Goal: Task Accomplishment & Management: Manage account settings

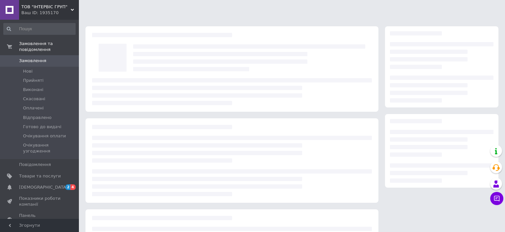
scroll to position [12, 0]
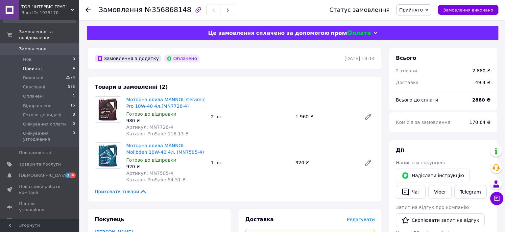
click at [28, 64] on li "Прийняті 4" at bounding box center [39, 68] width 79 height 9
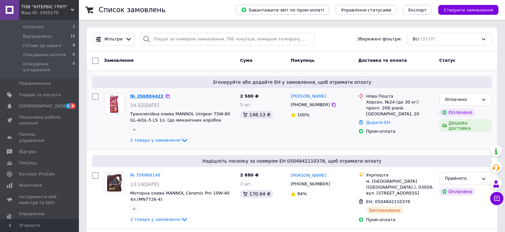
click at [149, 96] on link "№ 356884422" at bounding box center [147, 96] width 34 height 5
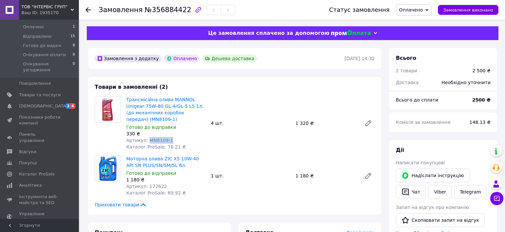
drag, startPoint x: 167, startPoint y: 142, endPoint x: 148, endPoint y: 144, distance: 19.8
click at [148, 143] on span "Артикул: MN8109-1" at bounding box center [149, 140] width 47 height 5
copy span "MN8109-1"
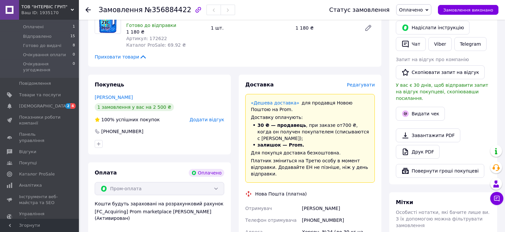
scroll to position [139, 0]
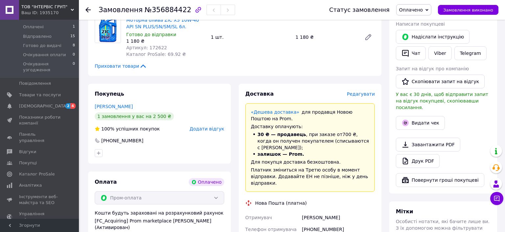
click at [360, 93] on span "Редагувати" at bounding box center [361, 93] width 28 height 5
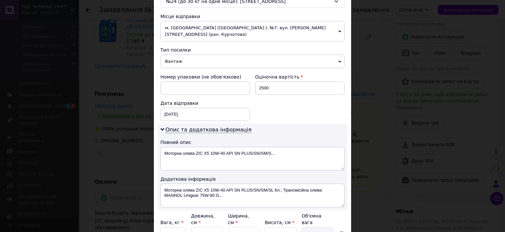
scroll to position [254, 0]
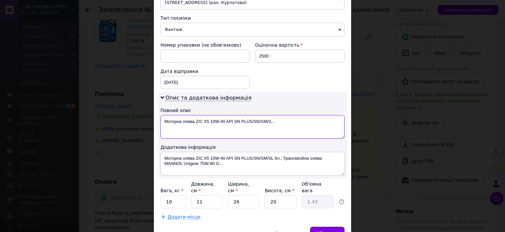
drag, startPoint x: 183, startPoint y: 119, endPoint x: 148, endPoint y: 117, distance: 34.9
click at [160, 117] on textarea "Моторна олива ZIC X5 10W-40 API SN PLUS/SN/SM/S..." at bounding box center [252, 127] width 184 height 24
drag, startPoint x: 207, startPoint y: 119, endPoint x: 276, endPoint y: 114, distance: 68.5
click at [275, 115] on textarea "олива ZIC X5 10W-40 API SN PLUS/SN/SM/S..." at bounding box center [252, 127] width 184 height 24
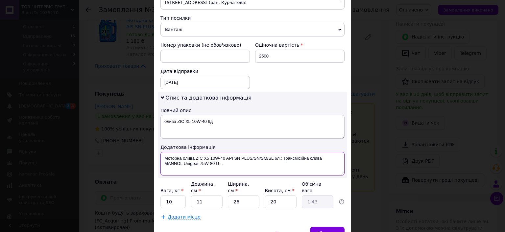
drag, startPoint x: 165, startPoint y: 160, endPoint x: 215, endPoint y: 161, distance: 50.0
click at [215, 161] on textarea "Моторна олива ZIC X5 10W-40 API SN PLUS/SN/SM/SL 6л.; Трансмісійна олива MANNOL…" at bounding box center [252, 164] width 184 height 24
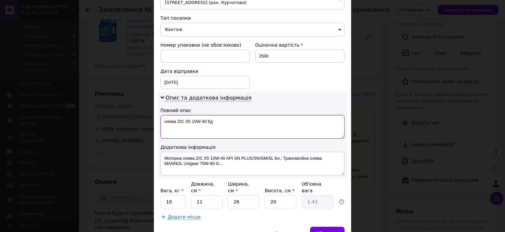
click at [239, 125] on textarea "олива ZIC X5 10W-40 6д" at bounding box center [252, 127] width 184 height 24
paste textarea "MANNOL Unigear 75W-80"
click at [262, 119] on textarea "олива ZIC X5 10W-40 6л, MANNOL Unigear 75W-80 1л 4" at bounding box center [252, 127] width 184 height 24
drag, startPoint x: 285, startPoint y: 117, endPoint x: 214, endPoint y: 120, distance: 71.0
click at [214, 120] on textarea "олива ZIC X5 10W40 6л, MANNOL Unigear 75W80 1л 4шт" at bounding box center [252, 127] width 184 height 24
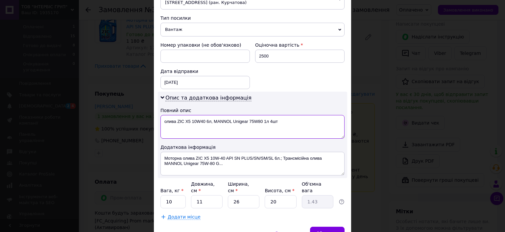
type textarea "олива ZIC X5 10W40 6л, MANNOL Unigear 75W80 1л 4шт"
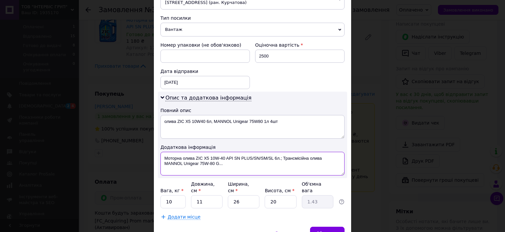
drag, startPoint x: 234, startPoint y: 163, endPoint x: 160, endPoint y: 162, distance: 73.6
click at [160, 162] on textarea "Моторна олива ZIC X5 10W-40 API SN PLUS/SN/SM/SL 6л.; Трансмісійна олива MANNOL…" at bounding box center [252, 164] width 184 height 24
paste textarea "80 1л 4ш"
type textarea "Моторна олива ZIC X5 10W-40 API SN PLUS/SN/SM/SL 6л.; Трансмісійна олива MANNOL…"
click at [337, 231] on span "Зберегти" at bounding box center [327, 233] width 21 height 5
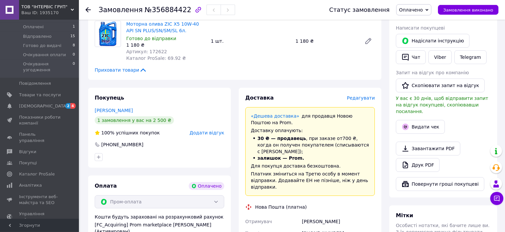
scroll to position [139, 0]
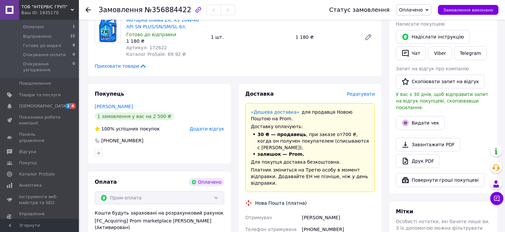
click at [365, 93] on span "Редагувати" at bounding box center [361, 93] width 28 height 5
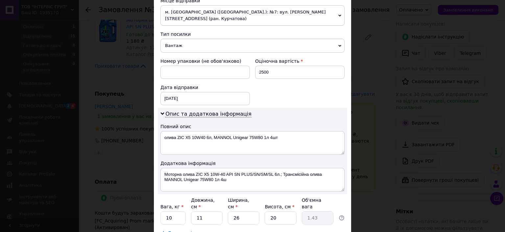
scroll to position [254, 0]
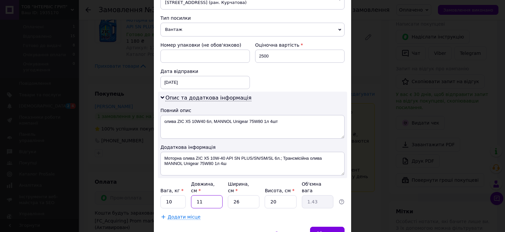
drag, startPoint x: 215, startPoint y: 194, endPoint x: 184, endPoint y: 191, distance: 31.7
click at [191, 195] on input "11" at bounding box center [207, 201] width 32 height 13
type input "3"
type input "0.39"
type input "30"
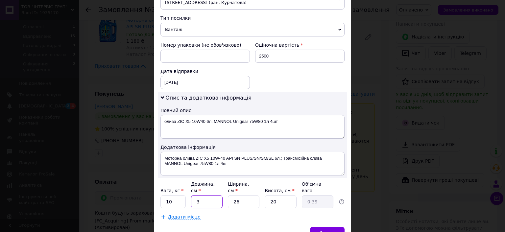
type input "3.9"
type input "30"
drag, startPoint x: 239, startPoint y: 193, endPoint x: 225, endPoint y: 192, distance: 13.2
click at [228, 195] on input "26" at bounding box center [244, 201] width 32 height 13
type input "3"
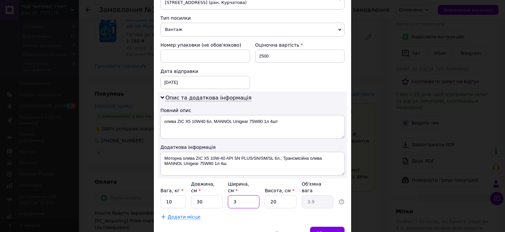
type input "0.45"
type input "30"
type input "4.5"
type input "30"
drag, startPoint x: 277, startPoint y: 193, endPoint x: 267, endPoint y: 193, distance: 10.5
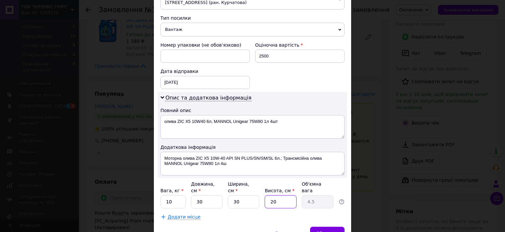
click at [267, 195] on input "20" at bounding box center [281, 201] width 32 height 13
type input "3"
type input "0.68"
type input "30"
type input "6.75"
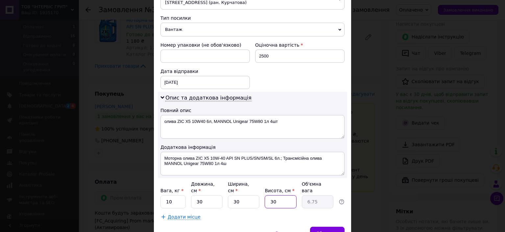
type input "30"
drag, startPoint x: 240, startPoint y: 194, endPoint x: 227, endPoint y: 194, distance: 12.8
click at [228, 195] on input "30" at bounding box center [244, 201] width 32 height 13
type input "4"
type input "0.9"
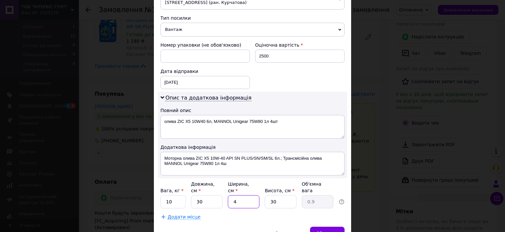
type input "40"
type input "9"
type input "40"
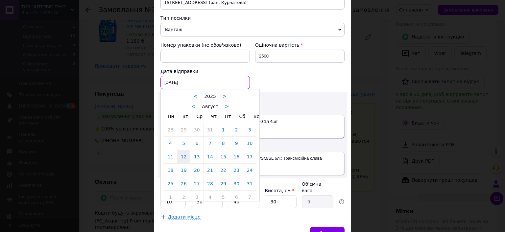
click at [219, 80] on input "[DATE]" at bounding box center [204, 82] width 89 height 13
click at [200, 151] on link "13" at bounding box center [196, 156] width 13 height 13
type input "[DATE]"
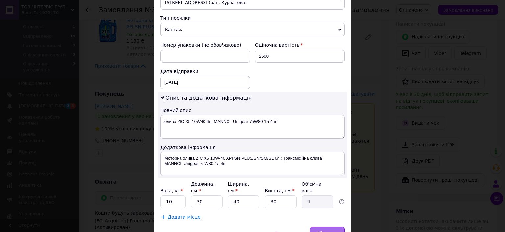
click at [336, 227] on div "Зберегти" at bounding box center [327, 233] width 35 height 13
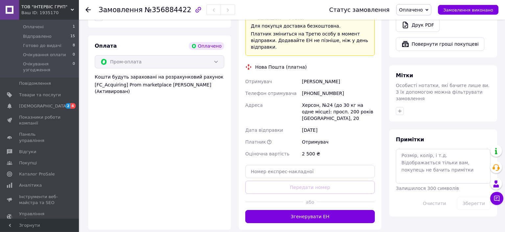
scroll to position [312, 0]
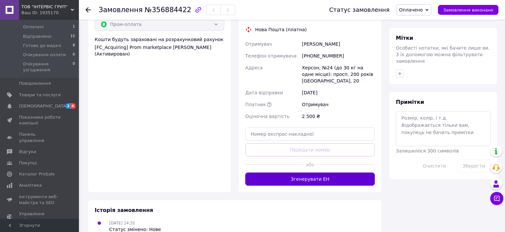
click at [328, 173] on button "Згенерувати ЕН" at bounding box center [310, 179] width 130 height 13
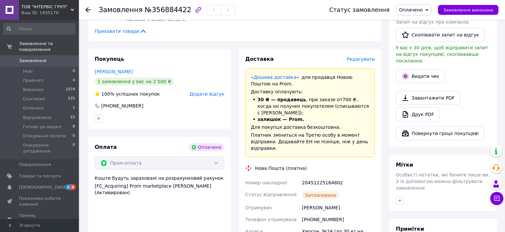
scroll to position [0, 0]
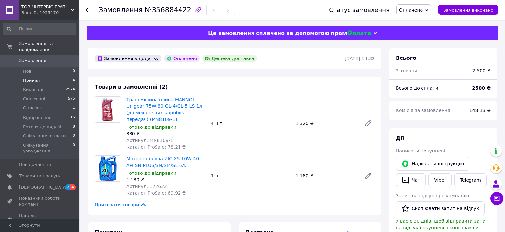
click at [29, 78] on li "Прийняті 4" at bounding box center [39, 80] width 79 height 9
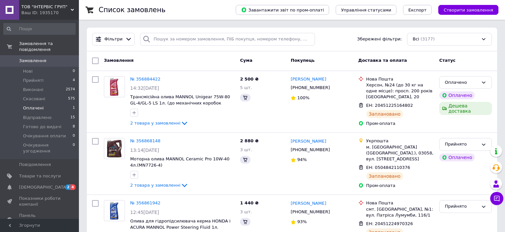
click at [49, 105] on li "Оплачені 1" at bounding box center [39, 108] width 79 height 9
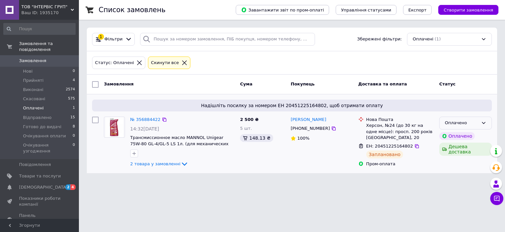
click at [459, 122] on div "Оплачено" at bounding box center [462, 123] width 34 height 7
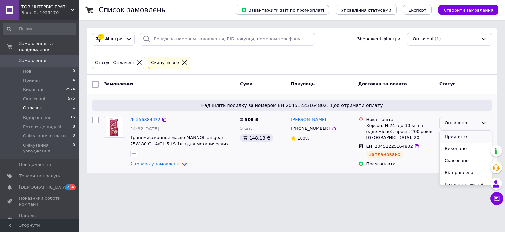
click at [460, 135] on li "Прийнято" at bounding box center [465, 137] width 52 height 12
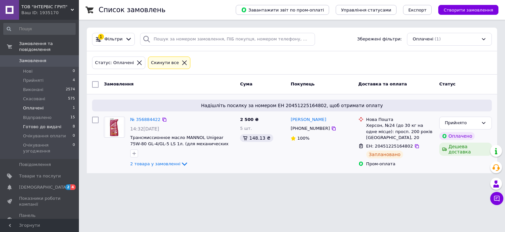
click at [36, 124] on li "Готово до видачі 8" at bounding box center [39, 126] width 79 height 9
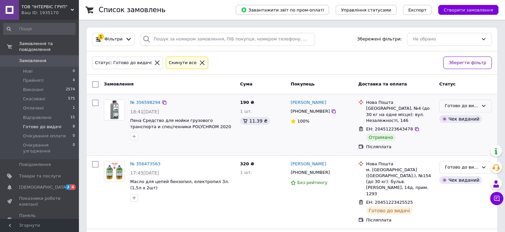
click at [462, 103] on div "Готово до видачі" at bounding box center [462, 106] width 34 height 7
click at [465, 131] on li "Виконано" at bounding box center [465, 132] width 52 height 12
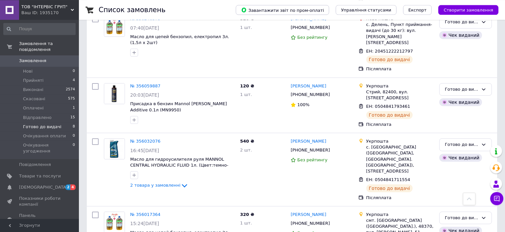
scroll to position [356, 0]
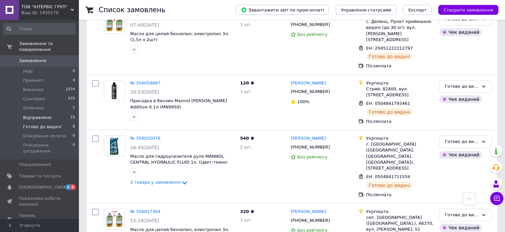
click at [51, 113] on li "Відправлено 15" at bounding box center [39, 117] width 79 height 9
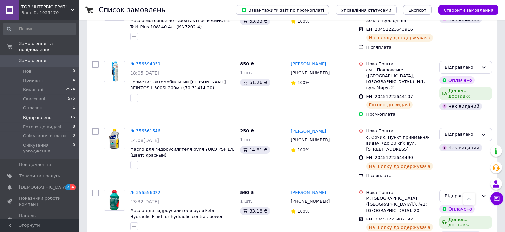
scroll to position [382, 0]
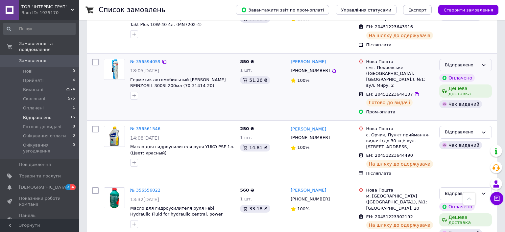
click at [488, 59] on div "Відправлено" at bounding box center [465, 65] width 53 height 13
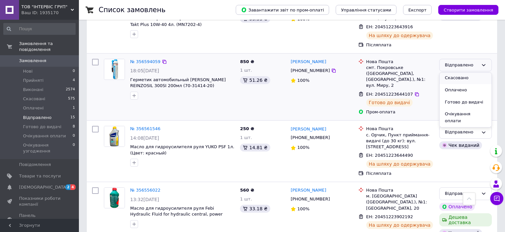
scroll to position [36, 0]
click at [466, 84] on li "Готово до видачі" at bounding box center [465, 90] width 52 height 12
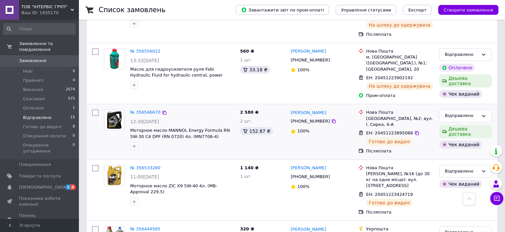
scroll to position [555, 0]
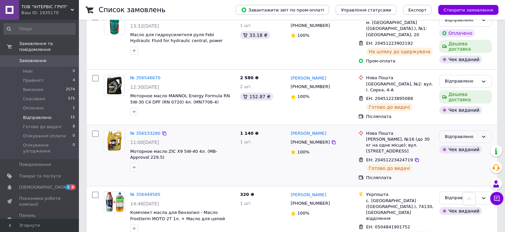
click at [471, 133] on div "Відправлено" at bounding box center [462, 136] width 34 height 7
click at [475, 156] on li "Готово до видачі" at bounding box center [465, 162] width 52 height 12
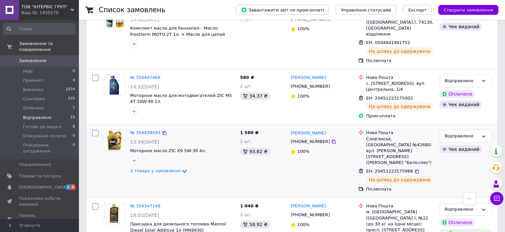
scroll to position [764, 0]
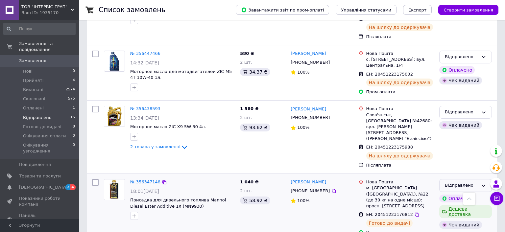
click at [481, 179] on div "Відправлено" at bounding box center [465, 185] width 53 height 13
click at [474, 207] on li "Готово до видачі" at bounding box center [465, 213] width 52 height 12
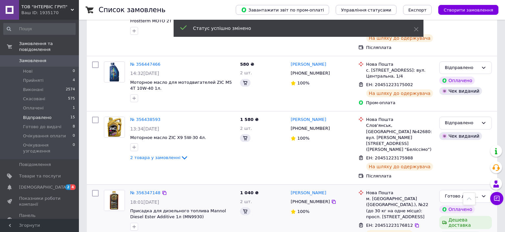
scroll to position [658, 0]
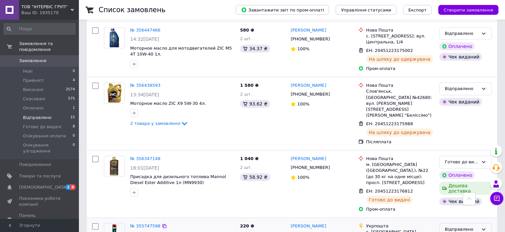
click at [466, 226] on div "Відправлено" at bounding box center [462, 229] width 34 height 7
click at [465, 195] on div at bounding box center [469, 199] width 12 height 12
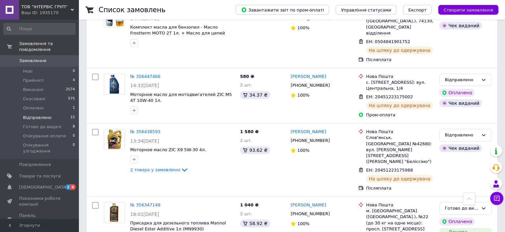
scroll to position [658, 0]
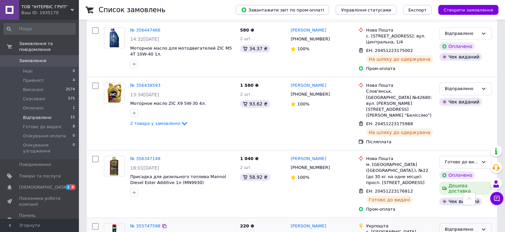
click at [459, 226] on div "Відправлено" at bounding box center [462, 229] width 34 height 7
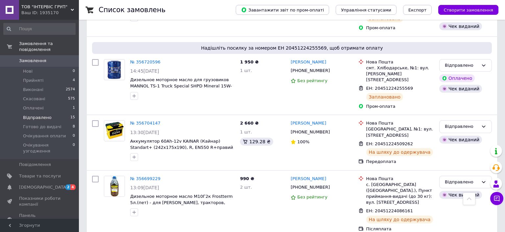
scroll to position [66, 0]
